Goal: Obtain resource: Obtain resource

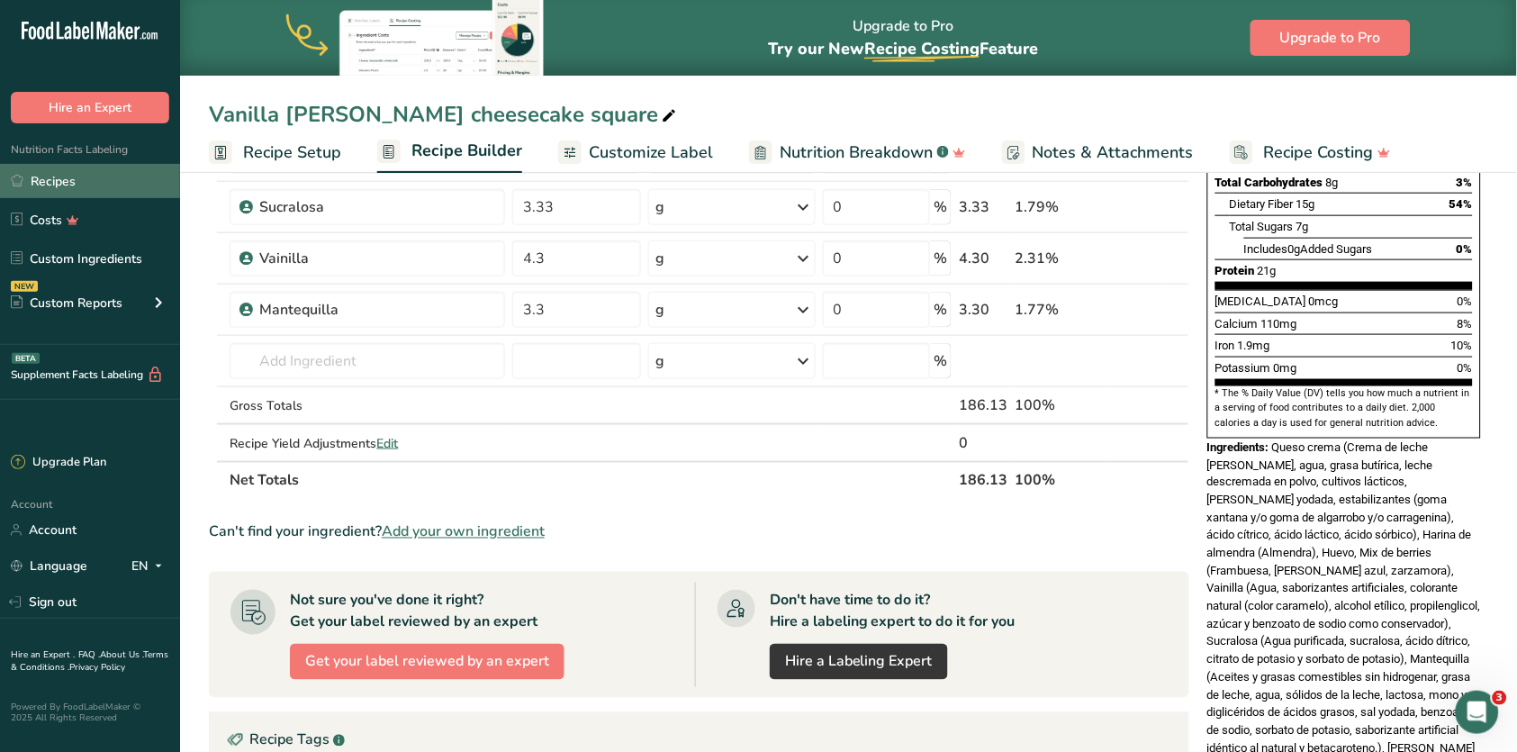
click at [105, 185] on link "Recipes" at bounding box center [90, 181] width 180 height 34
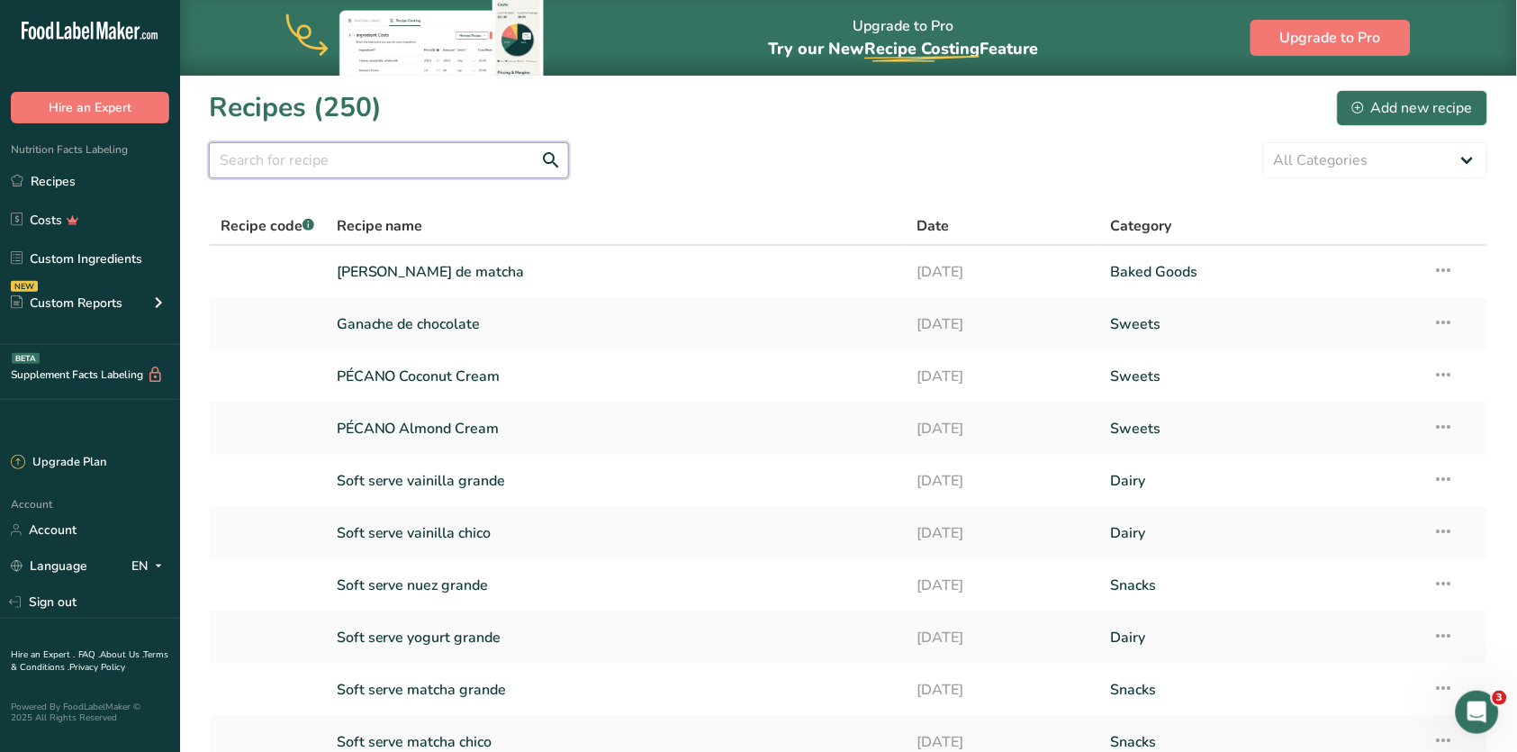
click at [295, 165] on input "text" at bounding box center [389, 160] width 360 height 36
type input "fudge"
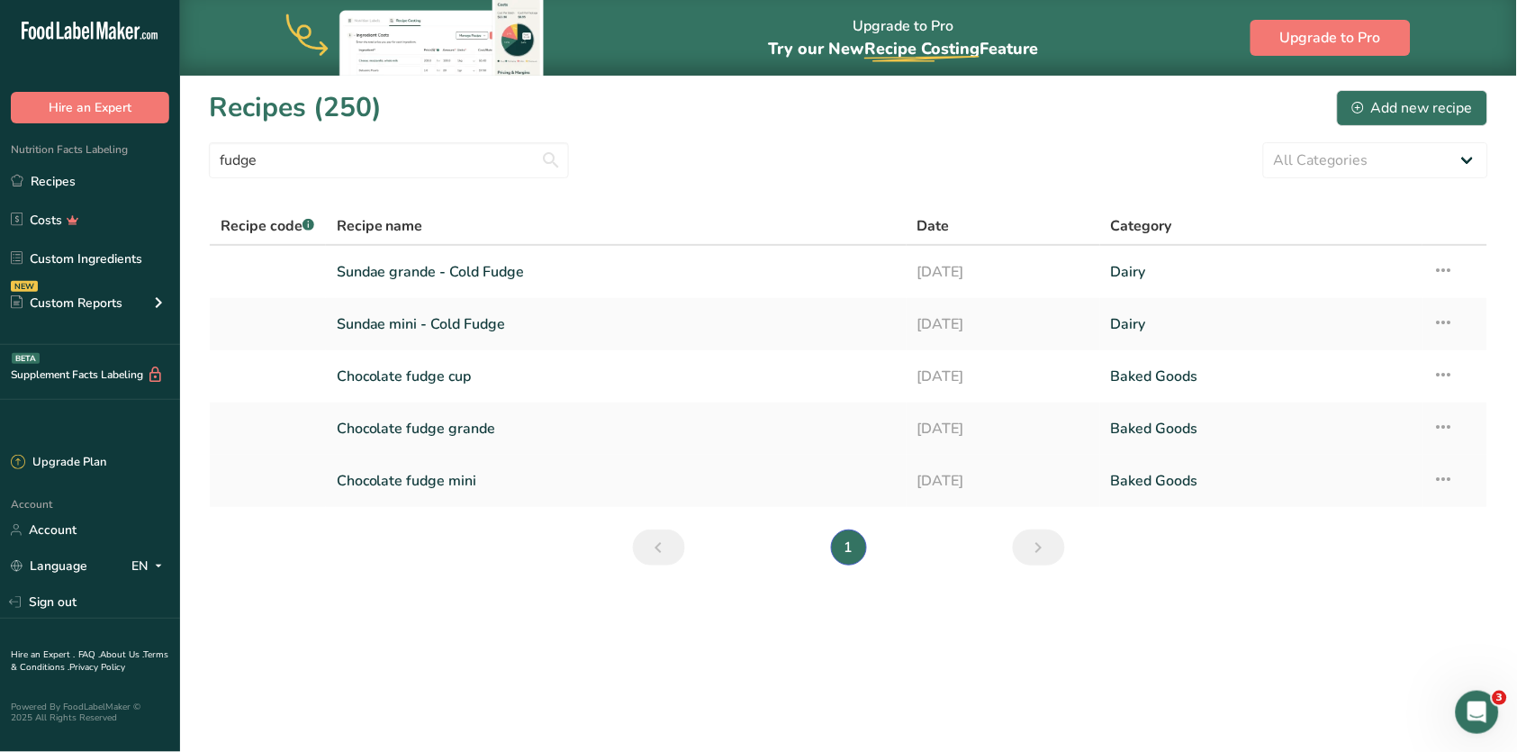
click at [458, 475] on link "Chocolate fudge mini" at bounding box center [616, 481] width 559 height 38
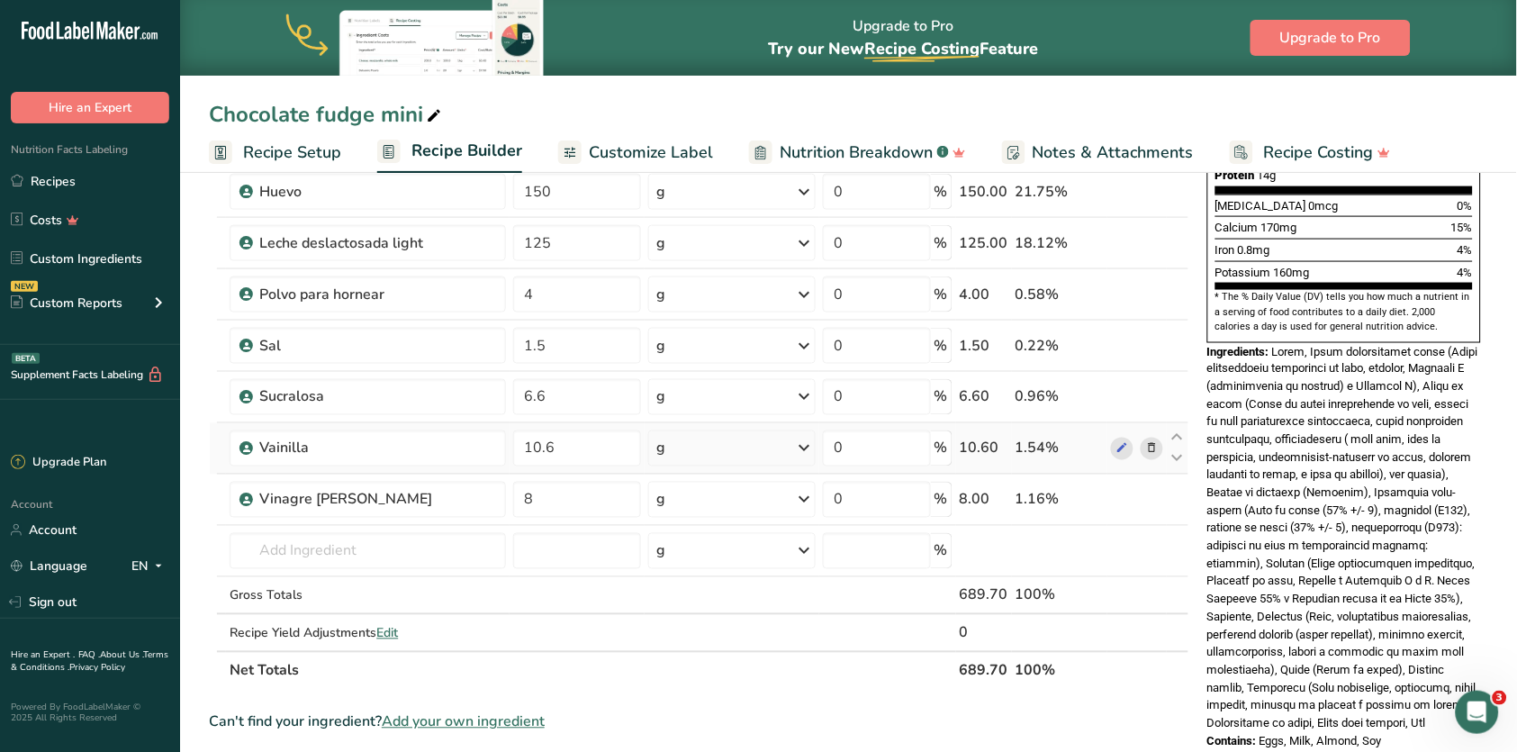
scroll to position [506, 0]
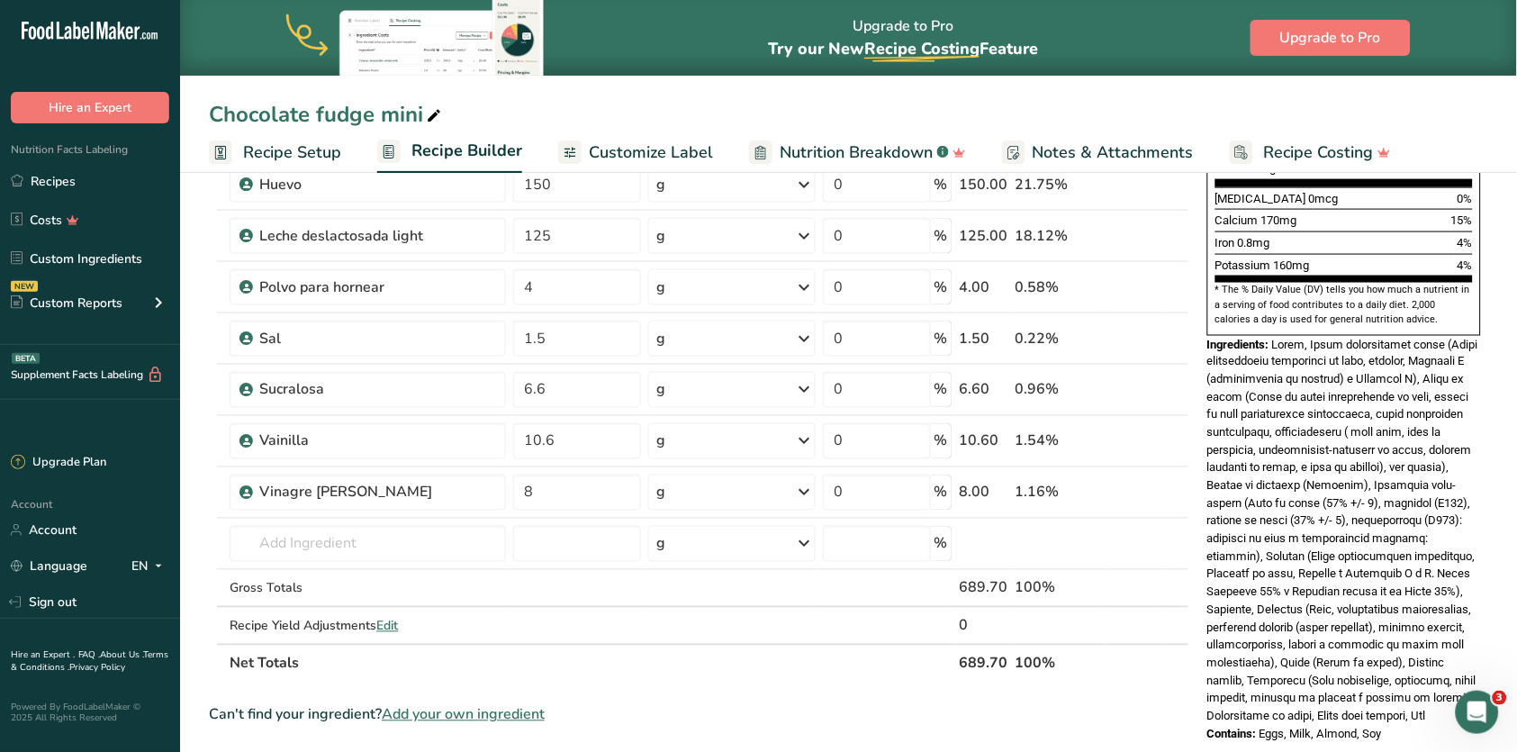
drag, startPoint x: 1277, startPoint y: 284, endPoint x: 1346, endPoint y: 652, distance: 374.8
click at [1349, 652] on div "Ingredients:" at bounding box center [1345, 531] width 274 height 390
copy div "Lorem, Ipsum dolorsitamet conse (Adipi elitseddoeiu temporinci ut labo, etdolor…"
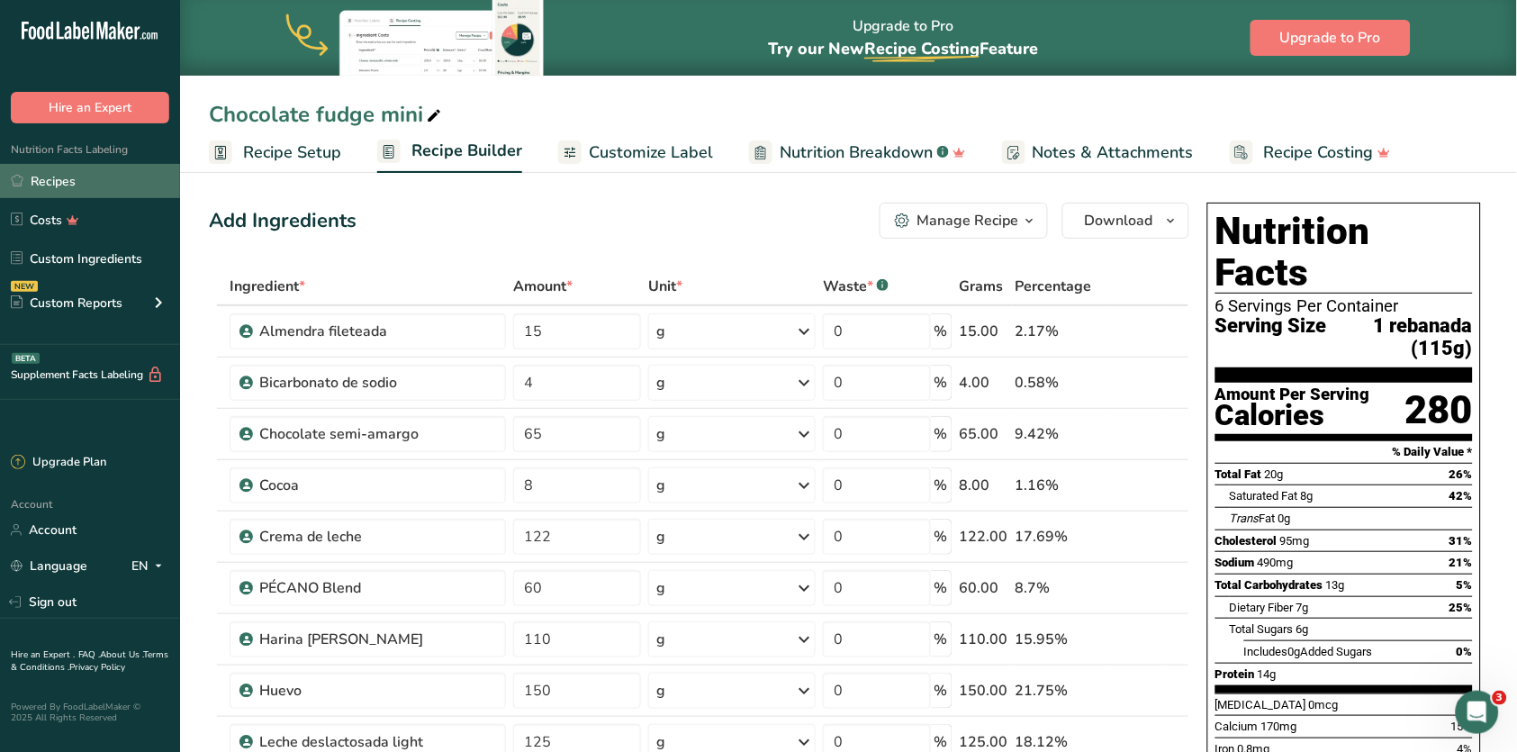
scroll to position [0, 0]
click at [121, 173] on link "Recipes" at bounding box center [90, 181] width 180 height 34
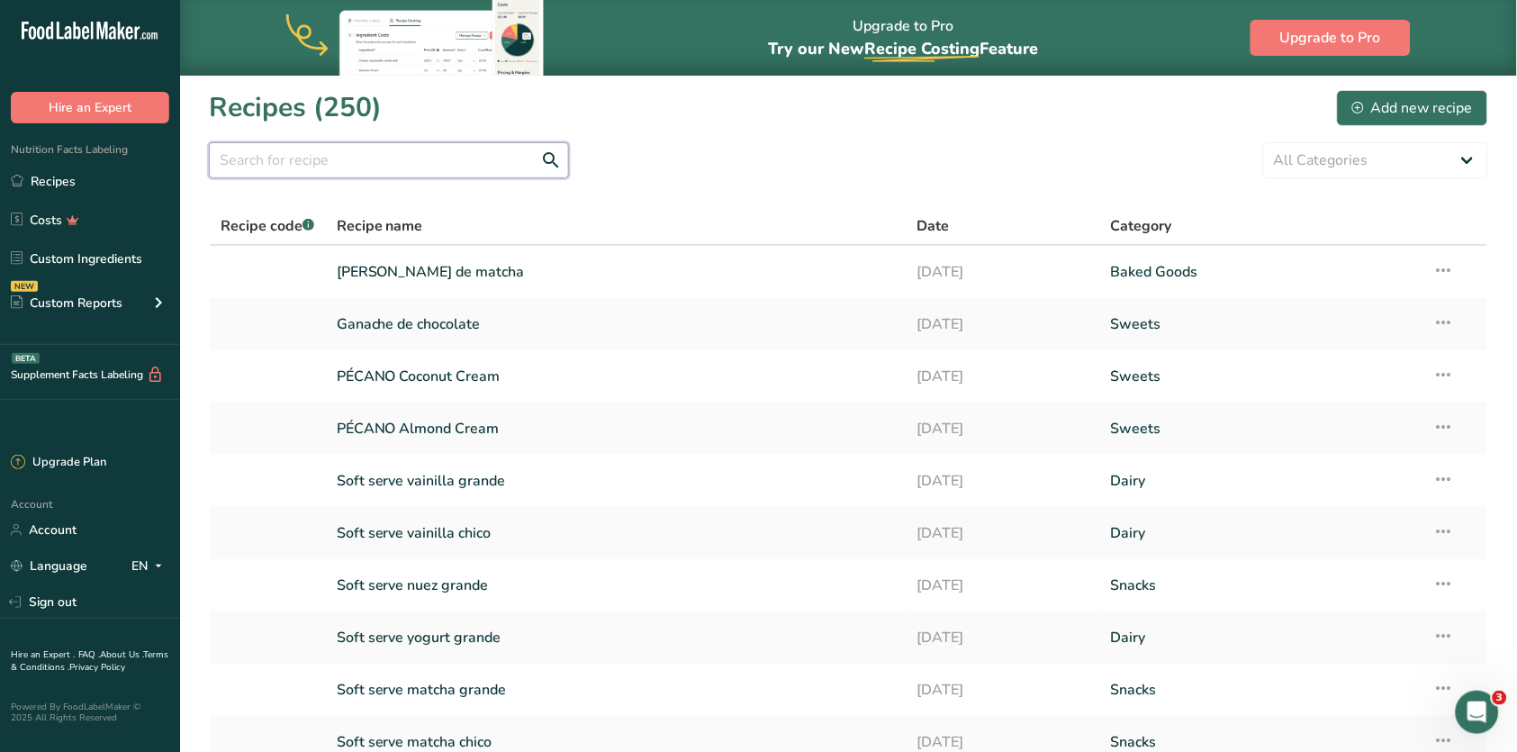
click at [469, 165] on input "text" at bounding box center [389, 160] width 360 height 36
type input "victoria"
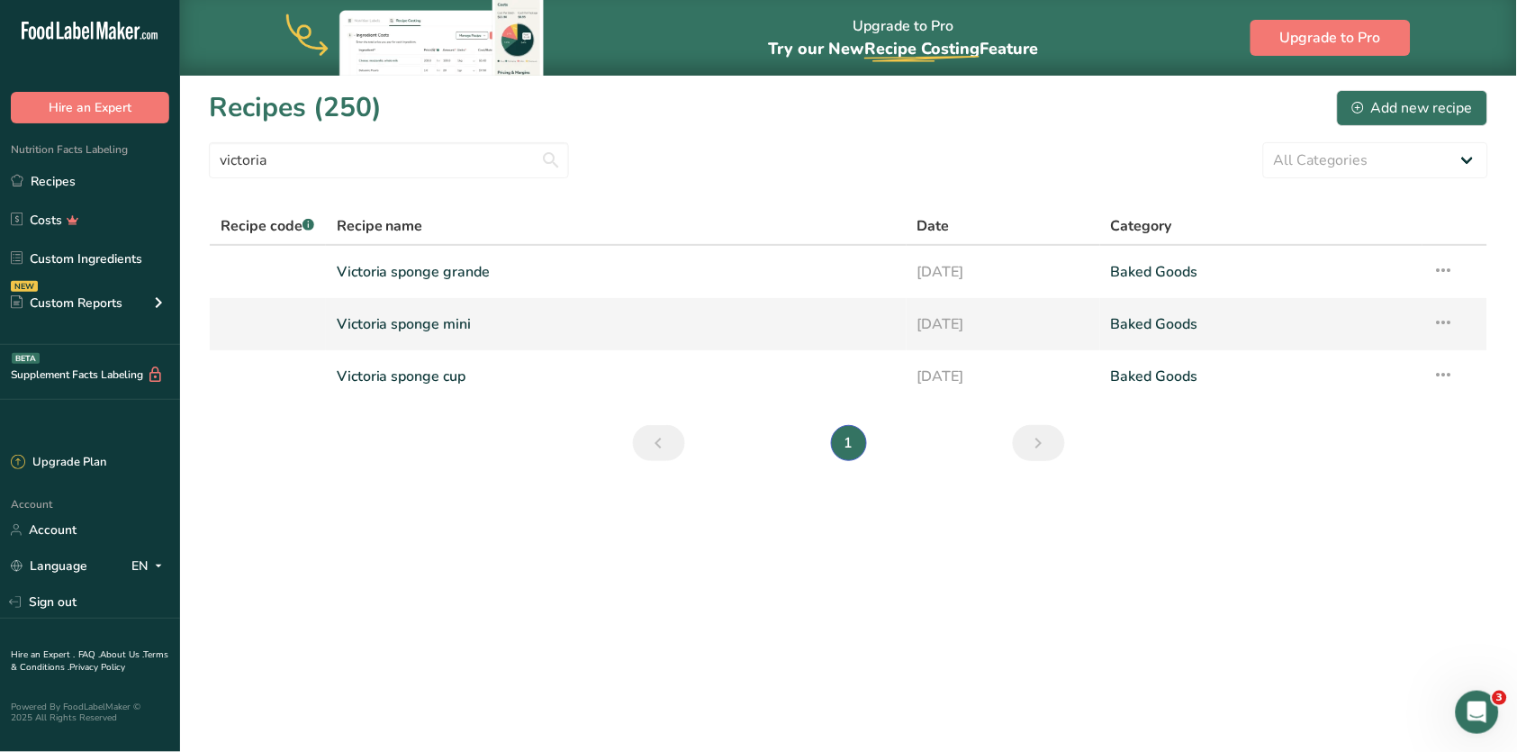
click at [460, 321] on link "Victoria sponge mini" at bounding box center [616, 324] width 559 height 38
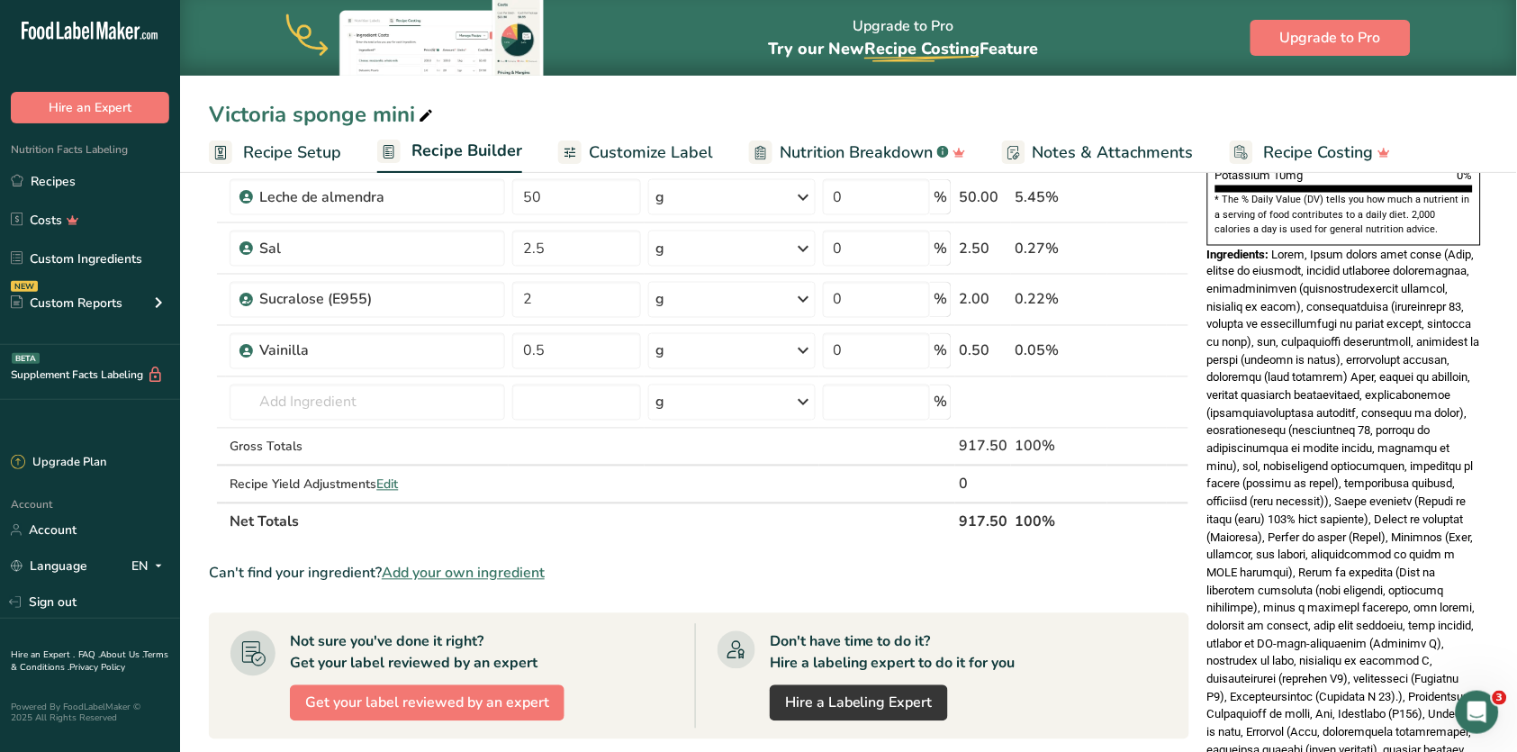
scroll to position [596, 0]
drag, startPoint x: 1275, startPoint y: 194, endPoint x: 1375, endPoint y: 705, distance: 520.2
click at [1375, 705] on div "Ingredients:" at bounding box center [1345, 520] width 274 height 549
copy div "Lorem, Ipsum dolors amet conse (Adip, elitse do eiusmodt, incidid utlaboree dol…"
click at [111, 266] on link "Custom Ingredients" at bounding box center [90, 258] width 180 height 34
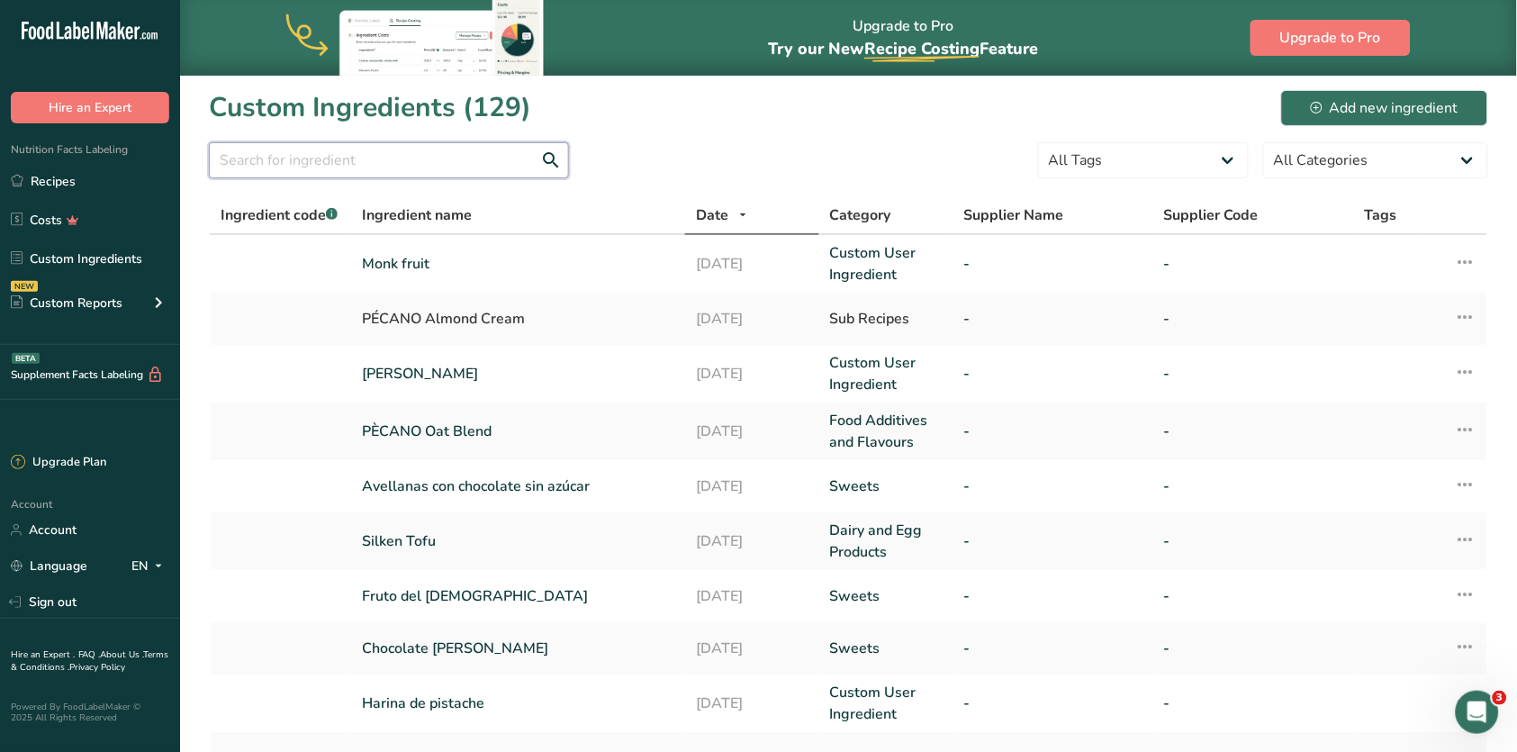
click at [412, 165] on input "text" at bounding box center [389, 160] width 360 height 36
type input "whip"
